Goal: Task Accomplishment & Management: Use online tool/utility

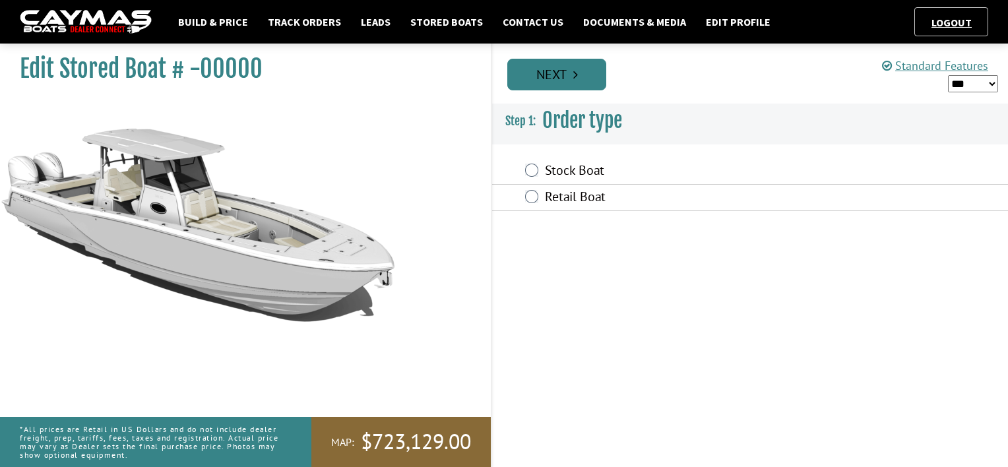
click at [568, 80] on link "Next" at bounding box center [556, 75] width 99 height 32
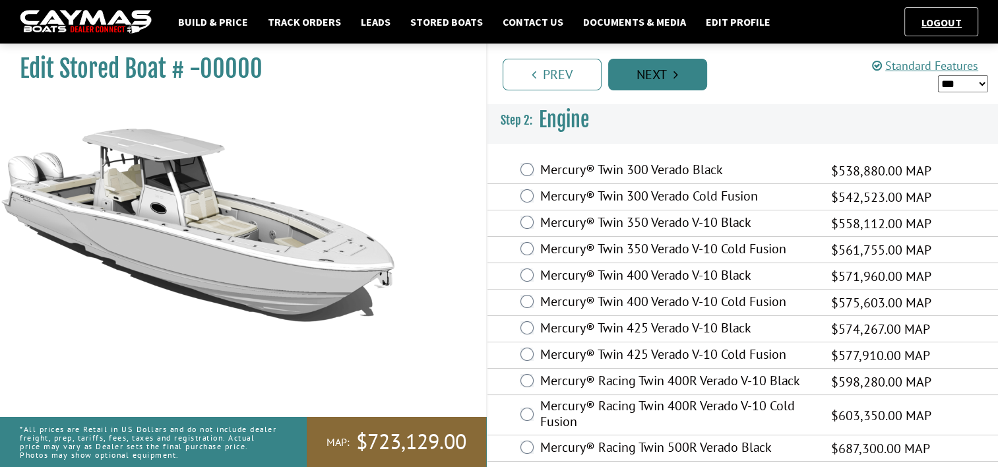
click at [637, 71] on link "Next" at bounding box center [657, 75] width 99 height 32
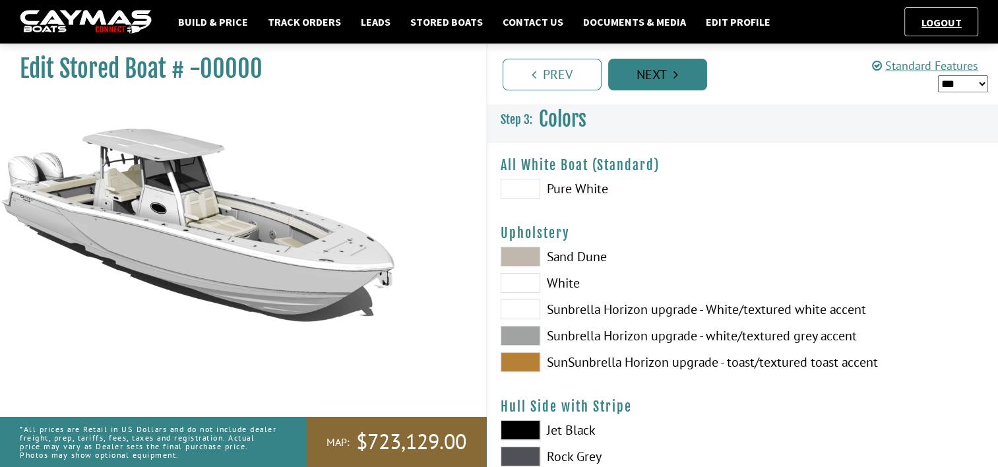
click at [648, 81] on link "Next" at bounding box center [657, 75] width 99 height 32
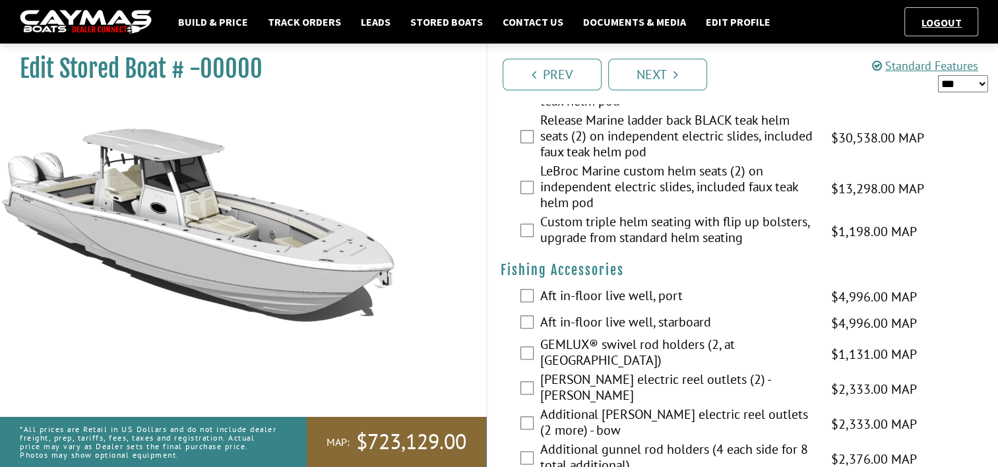
scroll to position [1320, 0]
click at [119, 25] on img at bounding box center [86, 22] width 132 height 24
